Goal: Task Accomplishment & Management: Complete application form

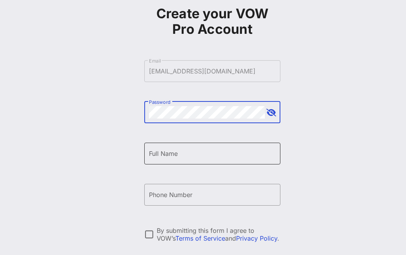
scroll to position [39, 0]
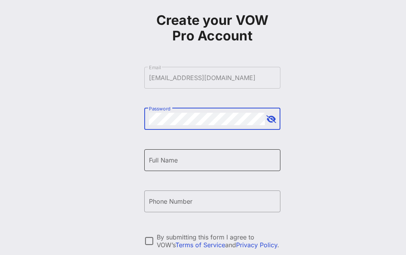
click at [171, 152] on div "Full Name" at bounding box center [212, 160] width 127 height 22
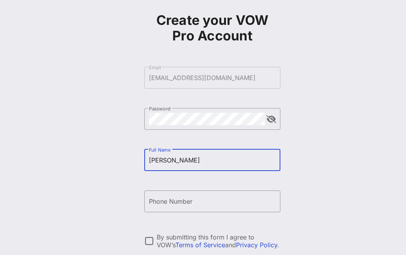
type input "[PERSON_NAME]"
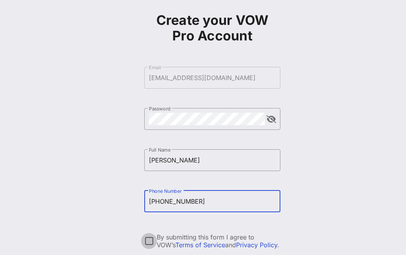
type input "[PHONE_NUMBER]"
click at [148, 245] on div at bounding box center [148, 240] width 13 height 13
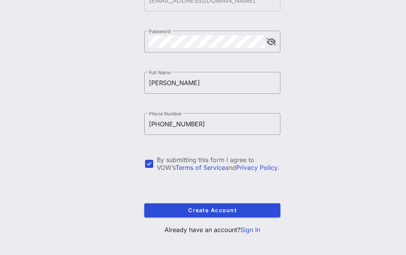
scroll to position [122, 0]
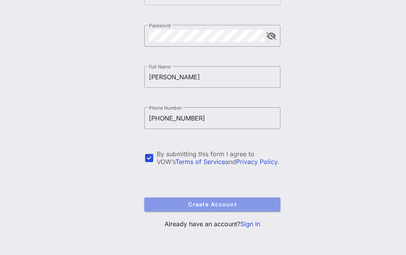
click at [175, 207] on span "Create Account" at bounding box center [212, 204] width 124 height 7
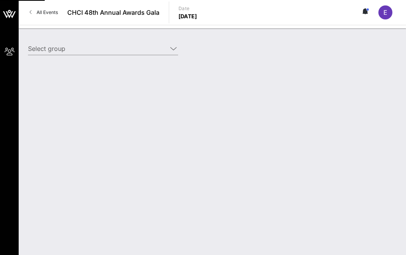
type input "American Beverage Association (American Beverage Association) [[PERSON_NAME], […"
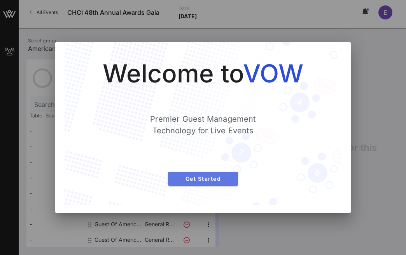
click at [211, 174] on button "Get Started" at bounding box center [203, 179] width 70 height 14
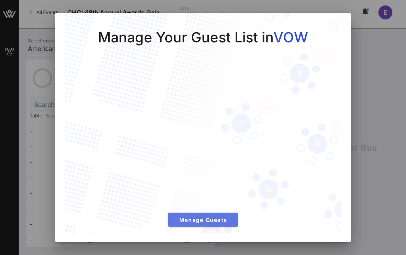
click at [201, 222] on span "Manage Guests" at bounding box center [203, 219] width 58 height 7
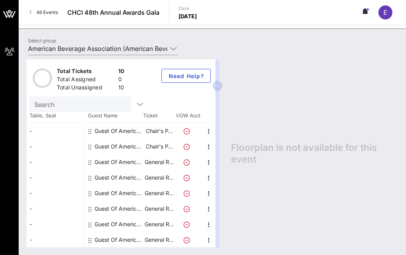
drag, startPoint x: 223, startPoint y: 88, endPoint x: 231, endPoint y: 88, distance: 8.2
click at [231, 88] on div "Total Tickets 10 Total Assigned 0 Total Unassigned 10 Need Help? Search Table, …" at bounding box center [211, 153] width 371 height 188
click at [222, 85] on button "button" at bounding box center [217, 85] width 9 height 9
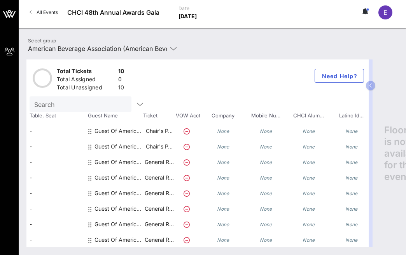
click at [176, 47] on icon at bounding box center [173, 48] width 7 height 9
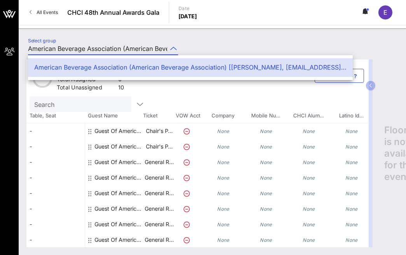
click at [203, 38] on div "Select group American Beverage Association (American Beverage Association) [[PE…" at bounding box center [212, 49] width 378 height 27
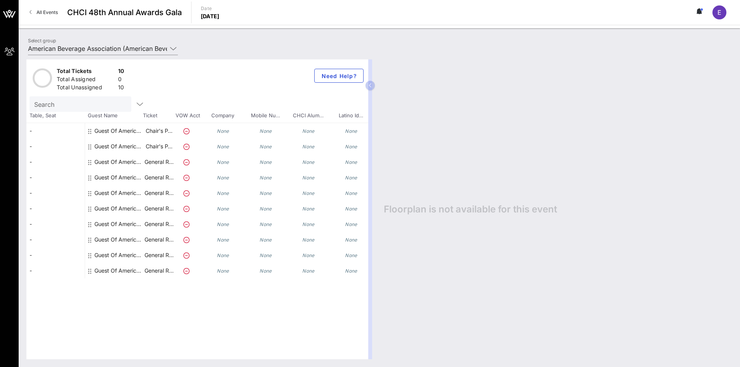
drag, startPoint x: 371, startPoint y: 85, endPoint x: 406, endPoint y: 85, distance: 34.2
click at [405, 85] on div "Total Tickets 10 Total Assigned 0 Total Unassigned 10 Need Help? Search Table, …" at bounding box center [379, 209] width 706 height 300
click at [372, 85] on icon "button" at bounding box center [370, 85] width 3 height 5
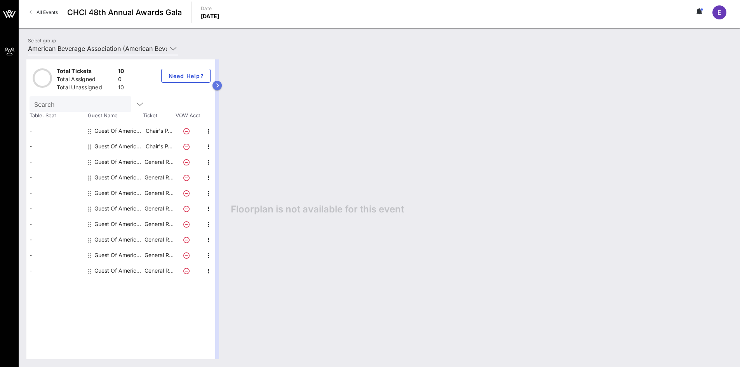
click at [217, 84] on icon "button" at bounding box center [217, 85] width 3 height 5
